Goal: Transaction & Acquisition: Subscribe to service/newsletter

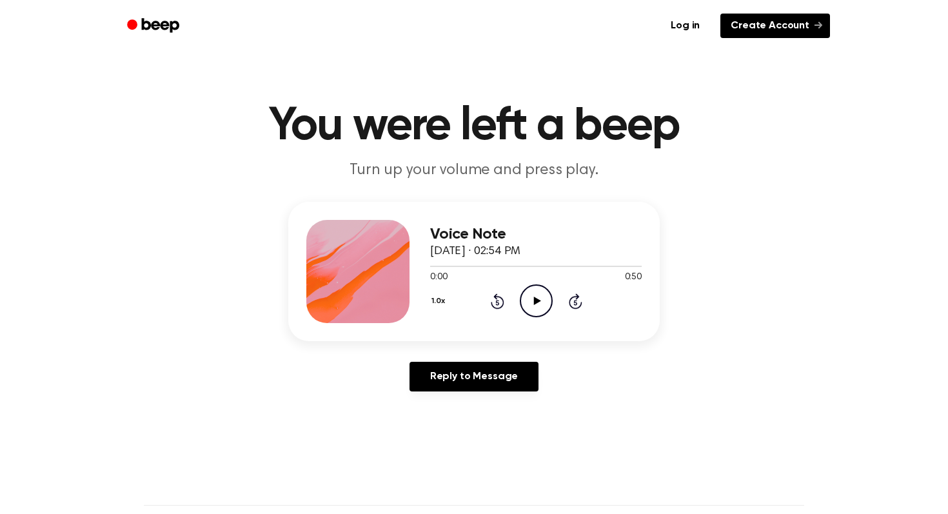
click at [807, 19] on link "Create Account" at bounding box center [775, 26] width 110 height 25
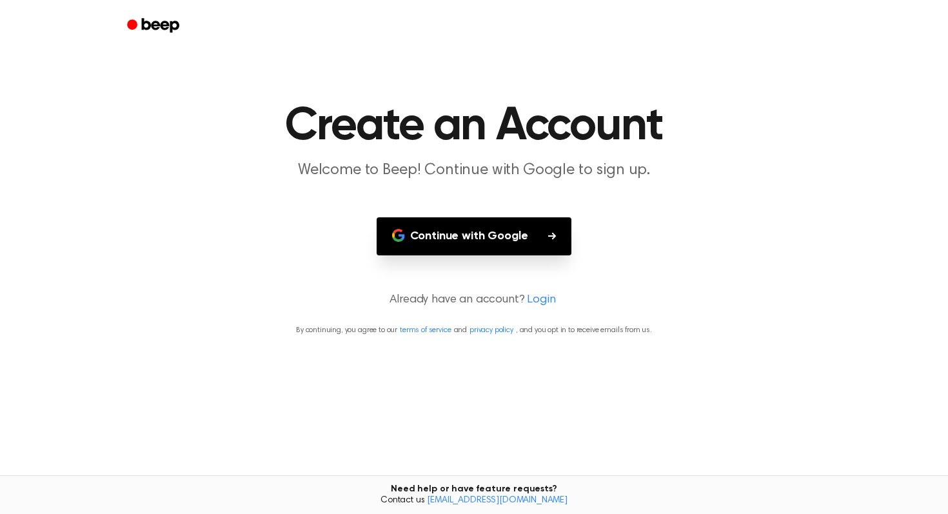
click at [522, 243] on button "Continue with Google" at bounding box center [474, 236] width 195 height 38
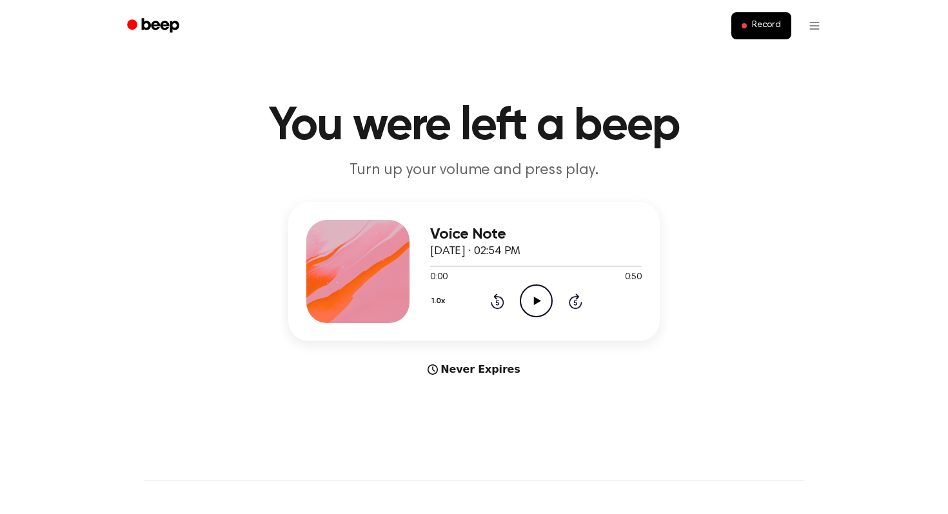
click at [157, 26] on icon "Beep" at bounding box center [154, 25] width 55 height 19
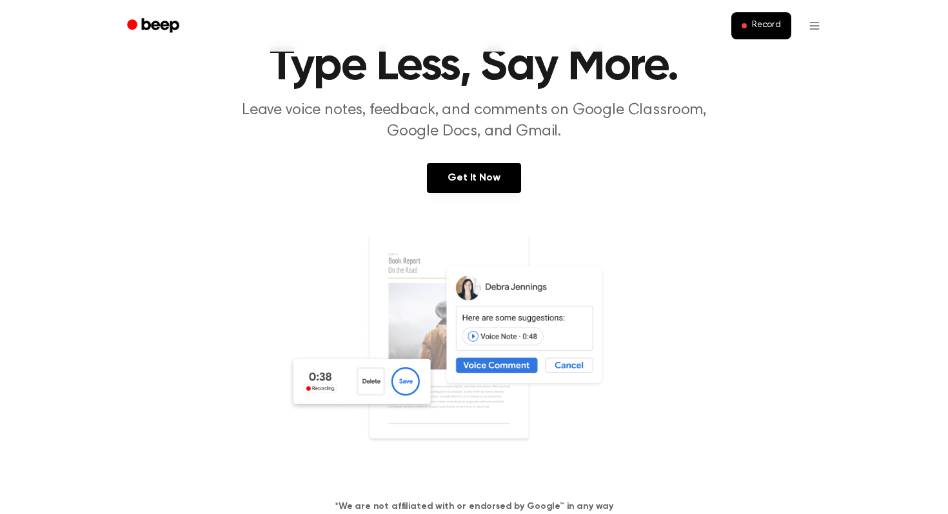
scroll to position [83, 0]
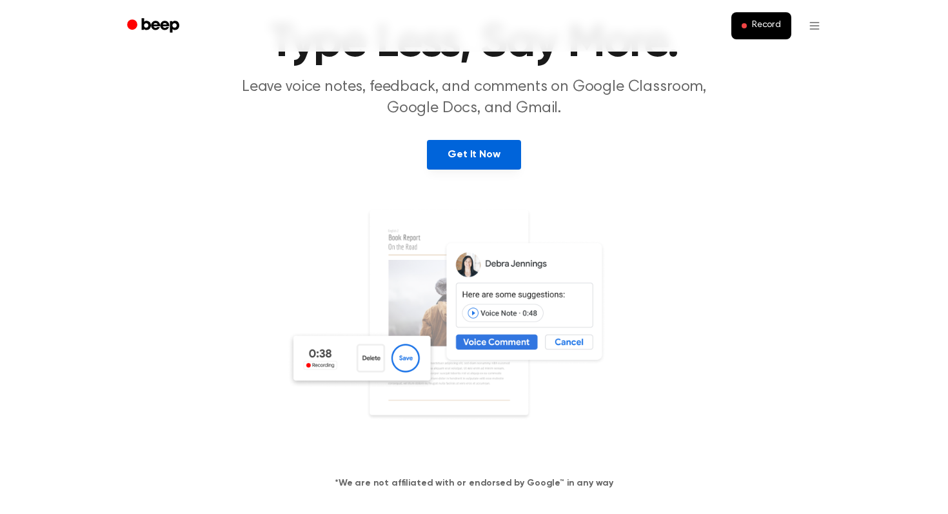
click at [495, 154] on link "Get It Now" at bounding box center [473, 155] width 93 height 30
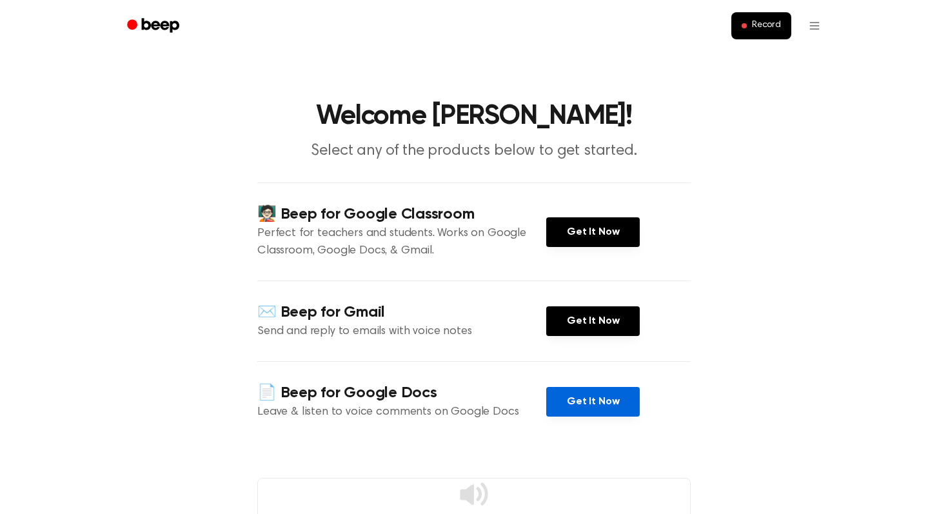
click at [618, 406] on link "Get It Now" at bounding box center [592, 402] width 93 height 30
